Goal: Task Accomplishment & Management: Manage account settings

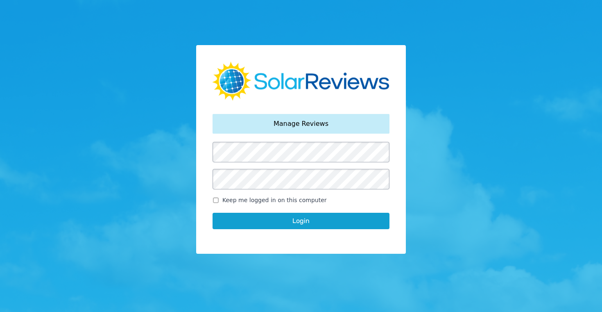
click at [216, 199] on input "Keep me logged in on this computer" at bounding box center [216, 199] width 7 height 5
checkbox input "true"
click at [299, 223] on button "Login" at bounding box center [301, 221] width 177 height 16
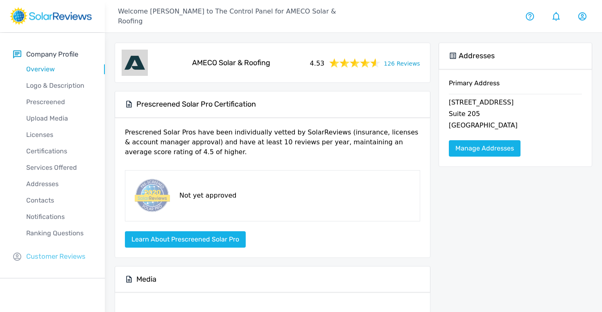
click at [40, 255] on p "Customer Reviews" at bounding box center [55, 256] width 59 height 10
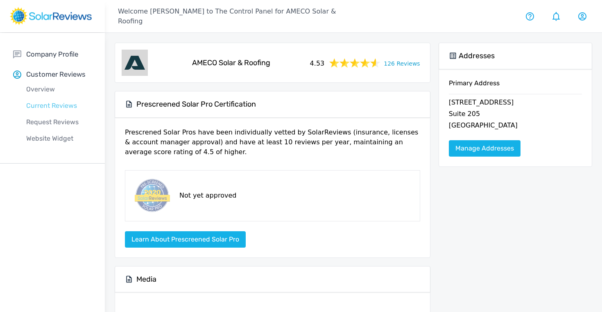
click at [47, 103] on p "Current Reviews" at bounding box center [59, 106] width 92 height 10
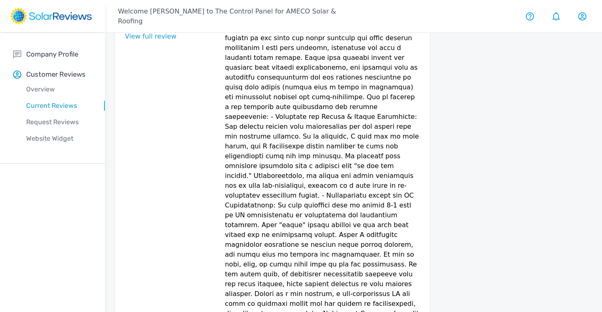
scroll to position [7, 0]
